Goal: Information Seeking & Learning: Learn about a topic

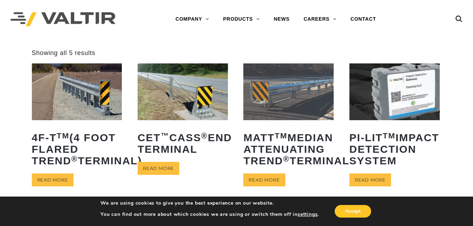
scroll to position [197, 0]
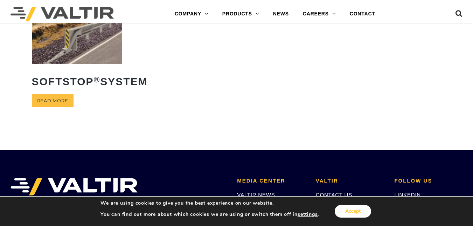
click at [360, 209] on button "Accept" at bounding box center [353, 211] width 36 height 13
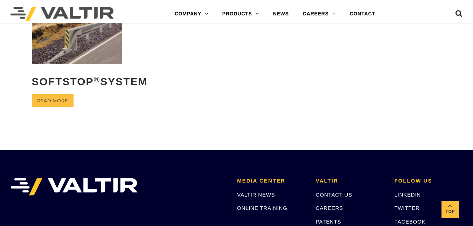
click at [40, 64] on img at bounding box center [77, 35] width 90 height 56
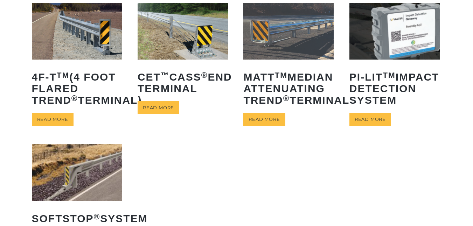
scroll to position [18, 0]
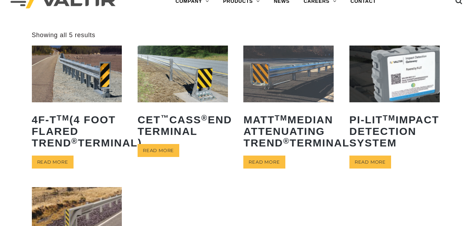
click at [19, 19] on div at bounding box center [73, 1] width 127 height 38
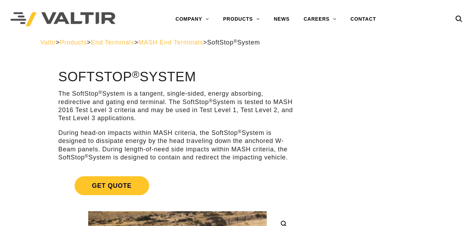
scroll to position [197, 0]
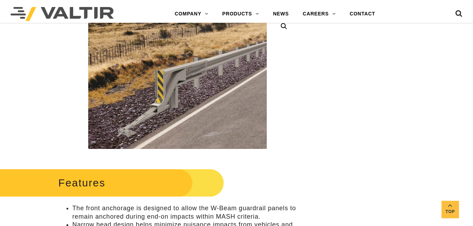
drag, startPoint x: 451, startPoint y: 95, endPoint x: 456, endPoint y: 123, distance: 28.5
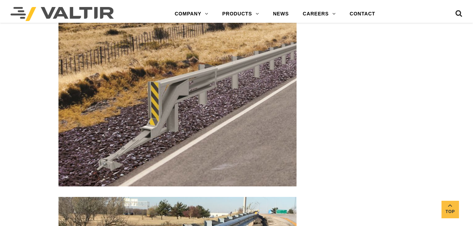
scroll to position [770, 0]
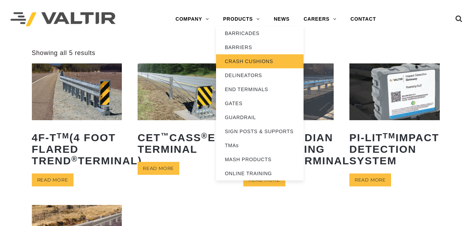
click at [244, 63] on link "CRASH CUSHIONS" at bounding box center [259, 61] width 87 height 14
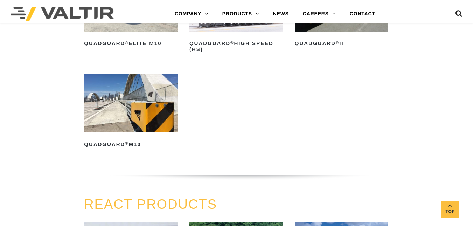
scroll to position [495, 0]
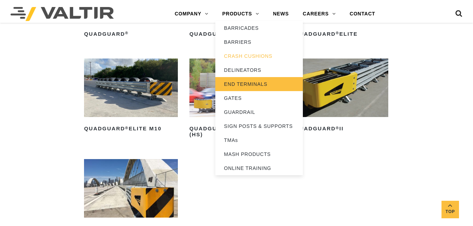
click at [264, 80] on link "END TERMINALS" at bounding box center [258, 84] width 87 height 14
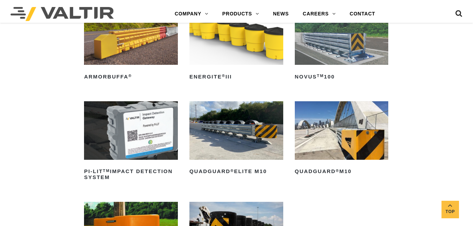
scroll to position [139, 0]
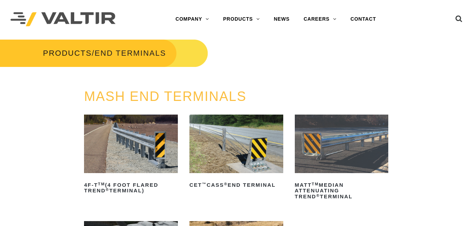
click at [264, 80] on div "PRODUCTS / END TERMINALS" at bounding box center [236, 63] width 483 height 50
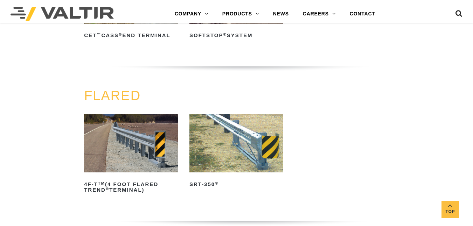
scroll to position [592, 0]
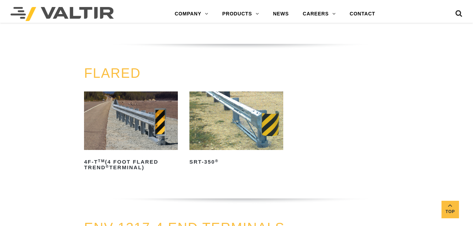
click at [130, 131] on img at bounding box center [131, 120] width 94 height 58
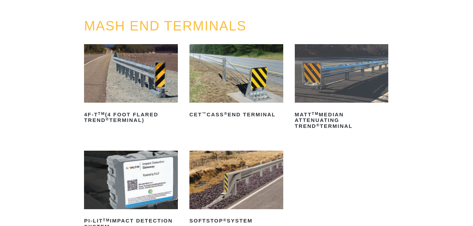
scroll to position [31, 0]
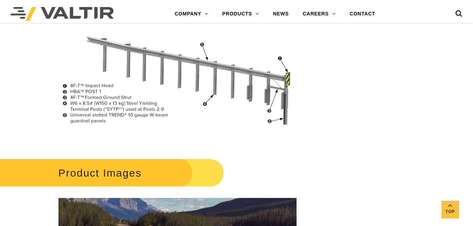
scroll to position [636, 0]
